Goal: Transaction & Acquisition: Purchase product/service

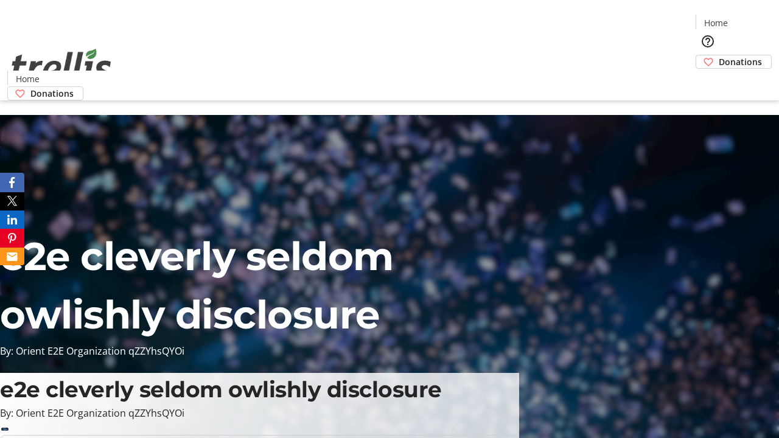
click at [719, 55] on span "Donations" at bounding box center [740, 61] width 43 height 13
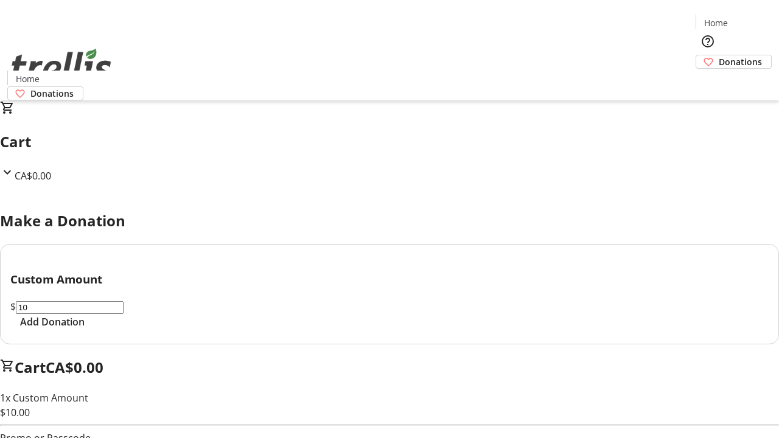
select select "CA"
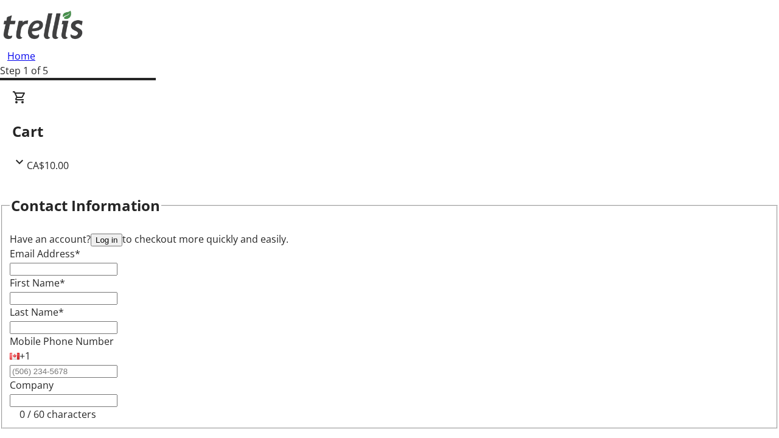
click at [122, 234] on button "Log in" at bounding box center [107, 240] width 32 height 13
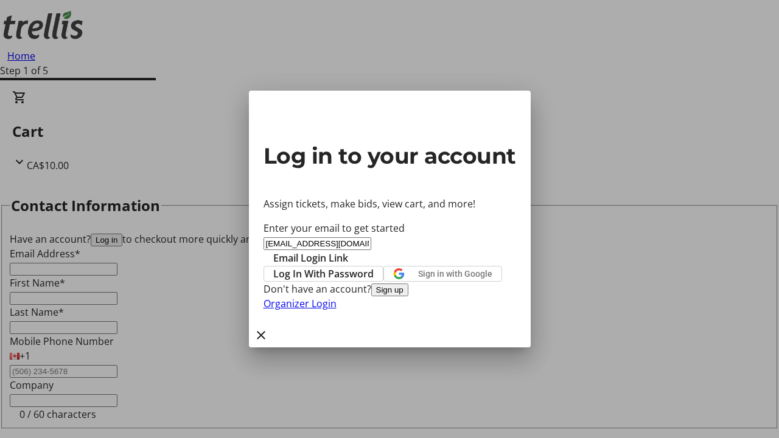
type input "giovanni.lakin9159@trellis.org"
click at [348, 251] on span "Email Login Link" at bounding box center [310, 258] width 75 height 15
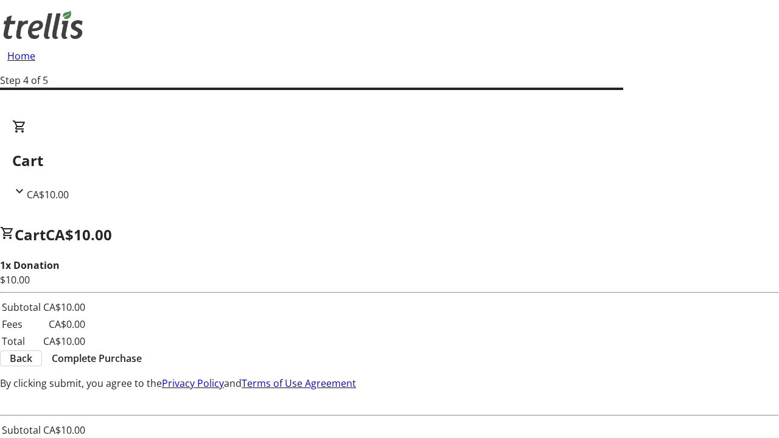
click at [142, 351] on span "Complete Purchase" at bounding box center [97, 358] width 90 height 15
